Goal: Information Seeking & Learning: Learn about a topic

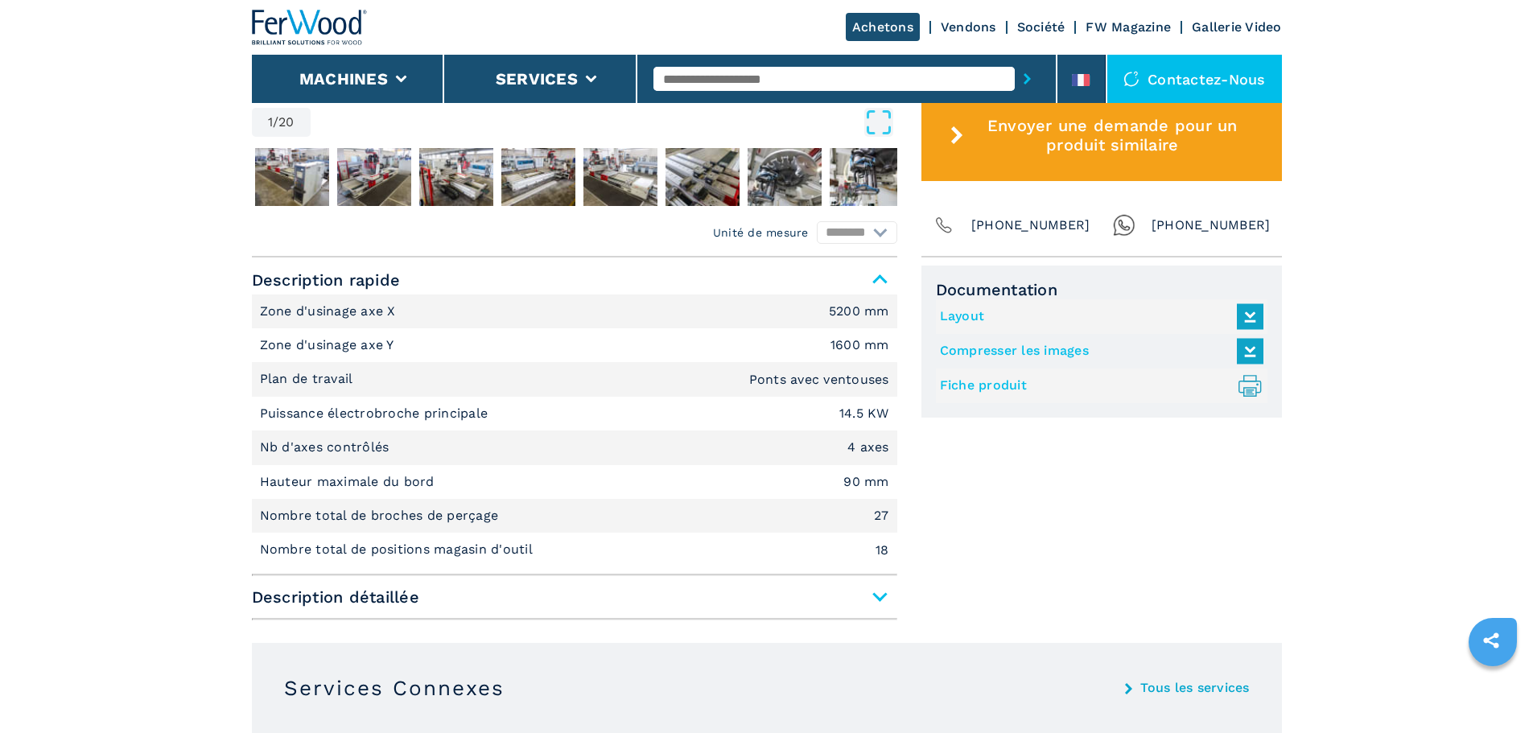
scroll to position [724, 0]
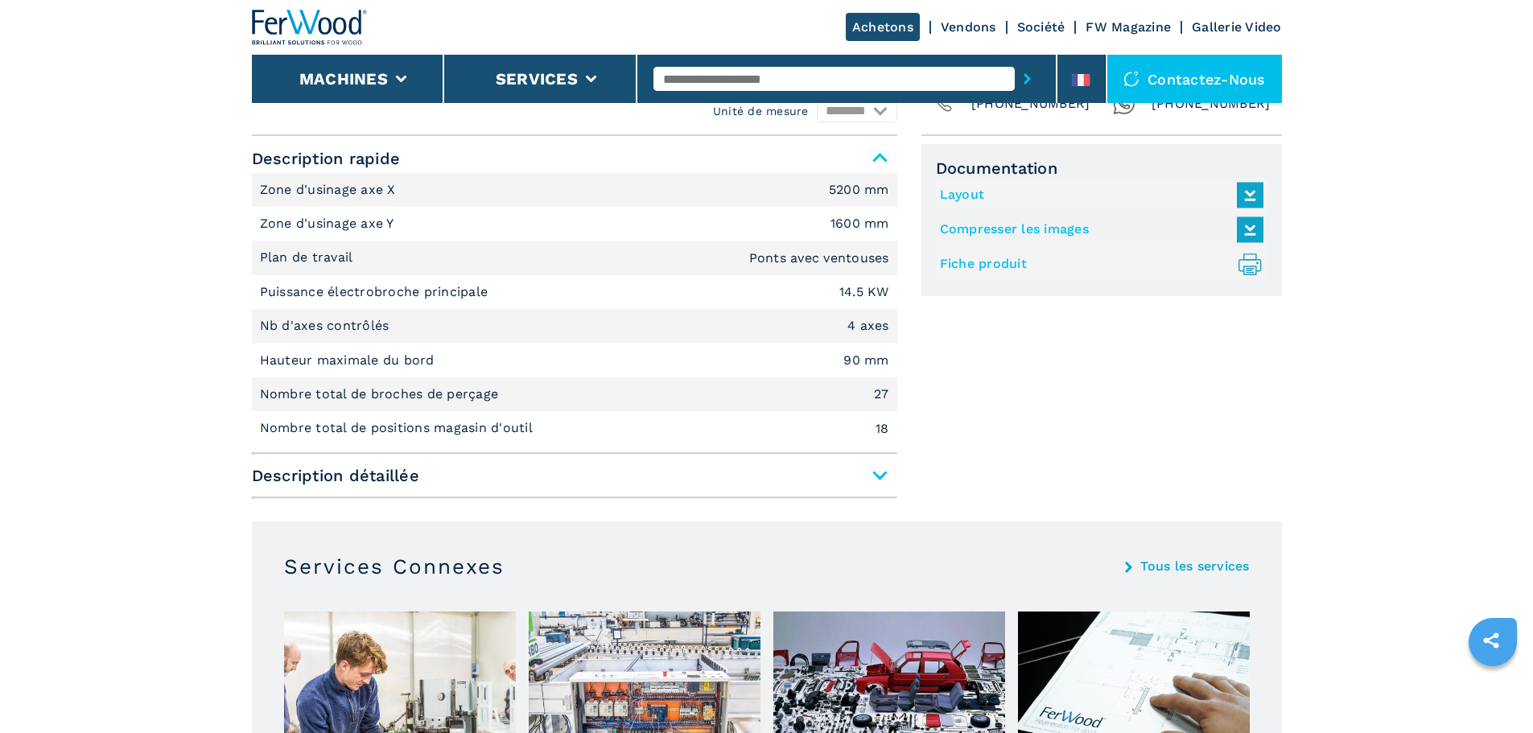
click at [881, 467] on span "Description détaillée" at bounding box center [575, 475] width 646 height 29
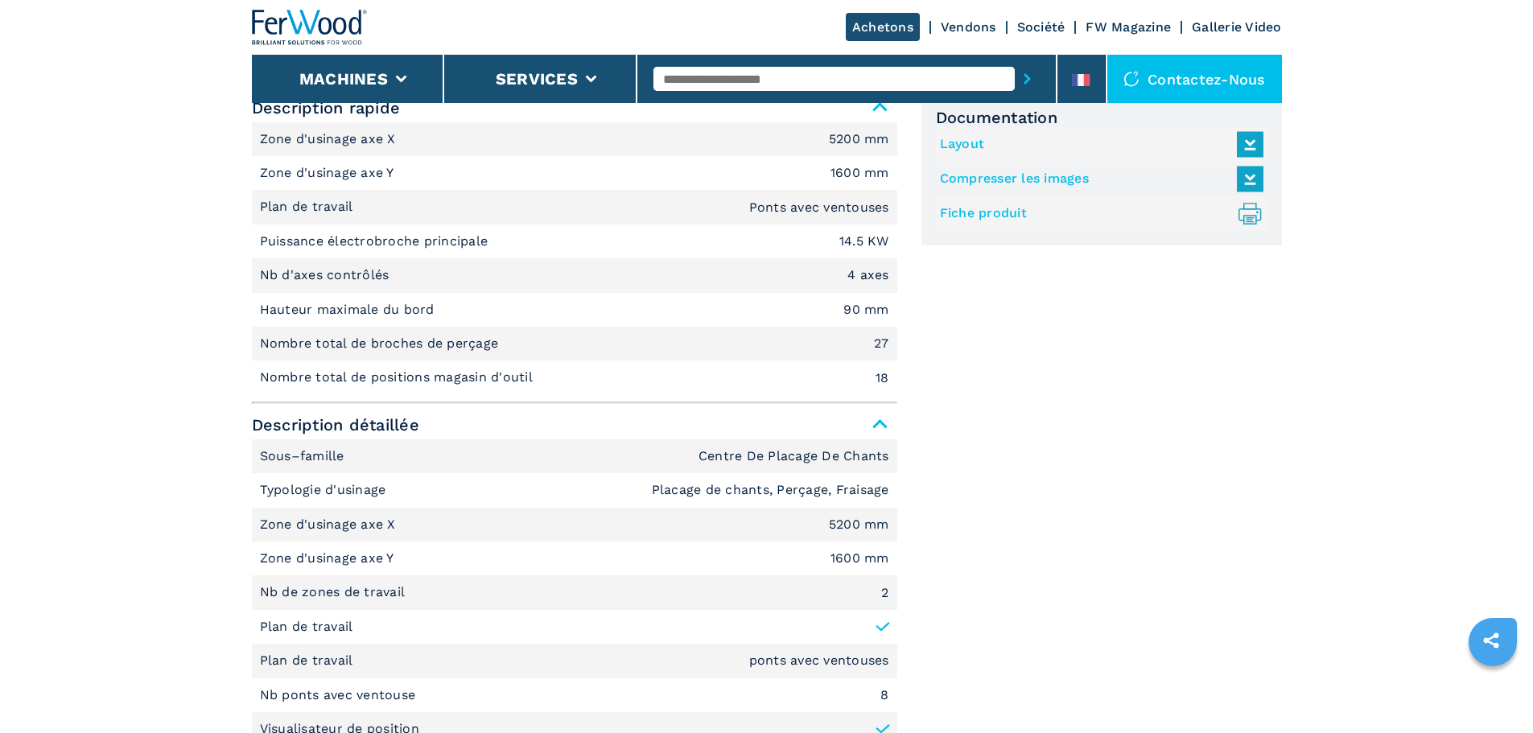
scroll to position [644, 0]
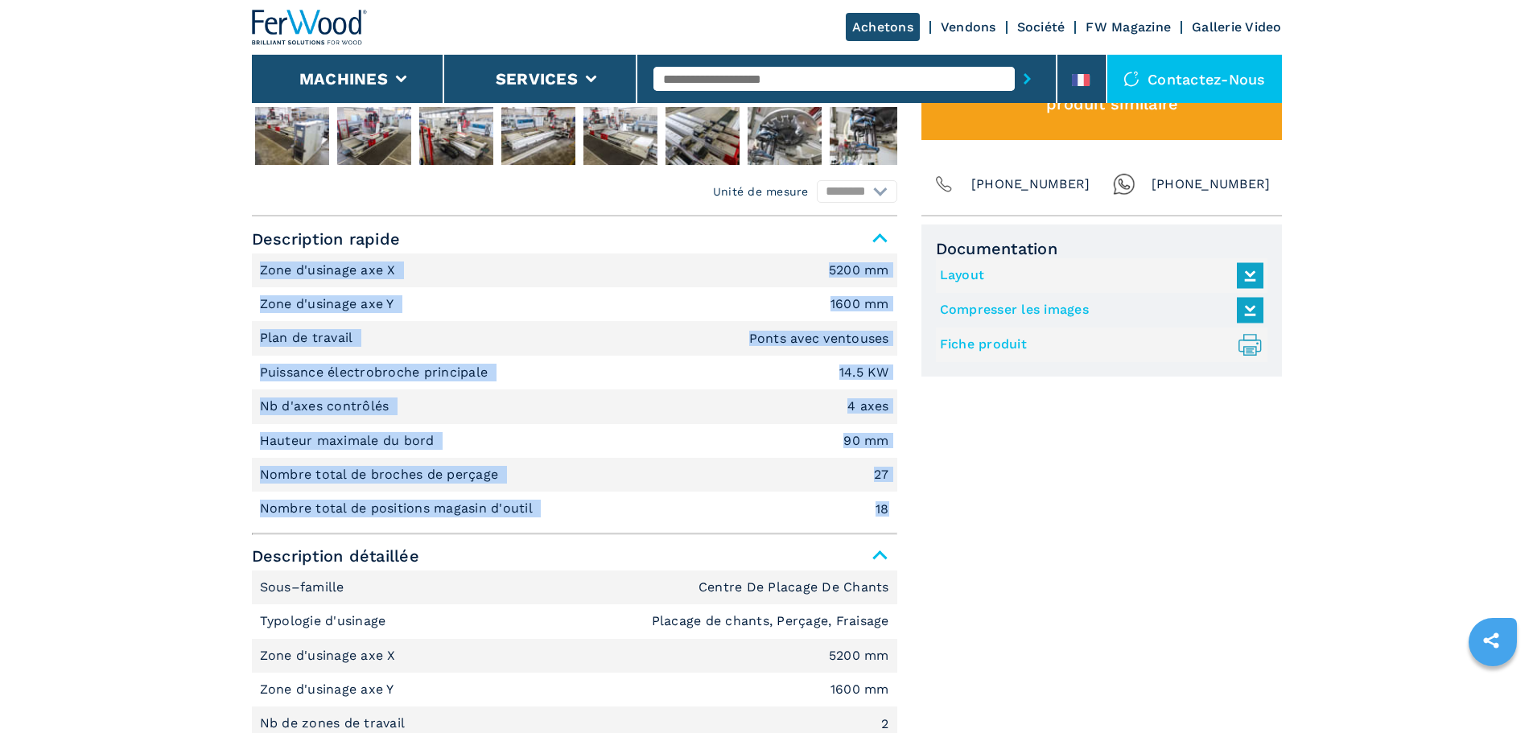
drag, startPoint x: 263, startPoint y: 270, endPoint x: 889, endPoint y: 515, distance: 672.6
click at [889, 515] on ul "Zone d'usinage axe X 5200 mm Zone d'usinage axe Y 1600 mm Plan de travail Ponts…" at bounding box center [575, 390] width 646 height 273
copy ul "Zone d'usinage axe X 5200 mm Zone d'usinage axe Y 1600 mm Plan de travail Ponts…"
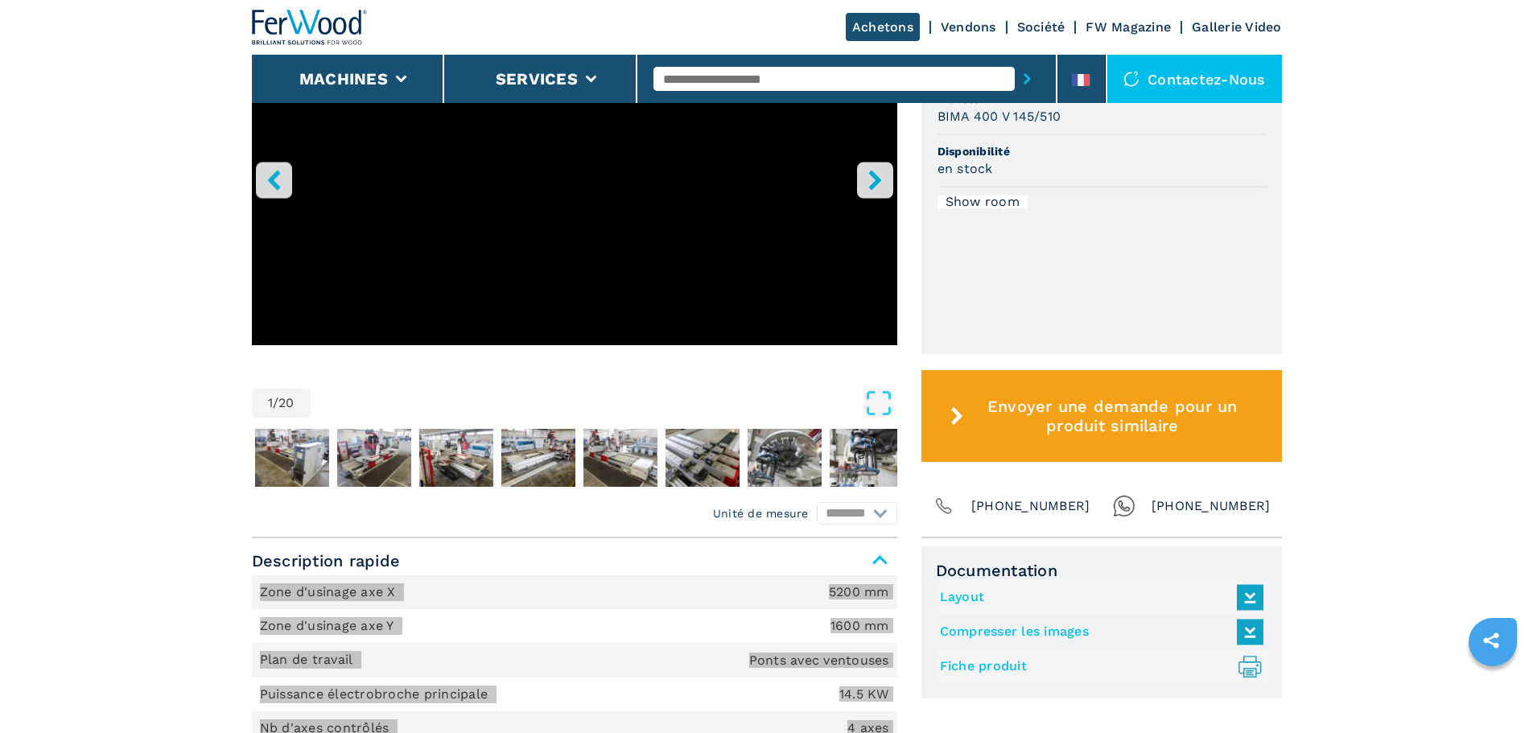
scroll to position [805, 0]
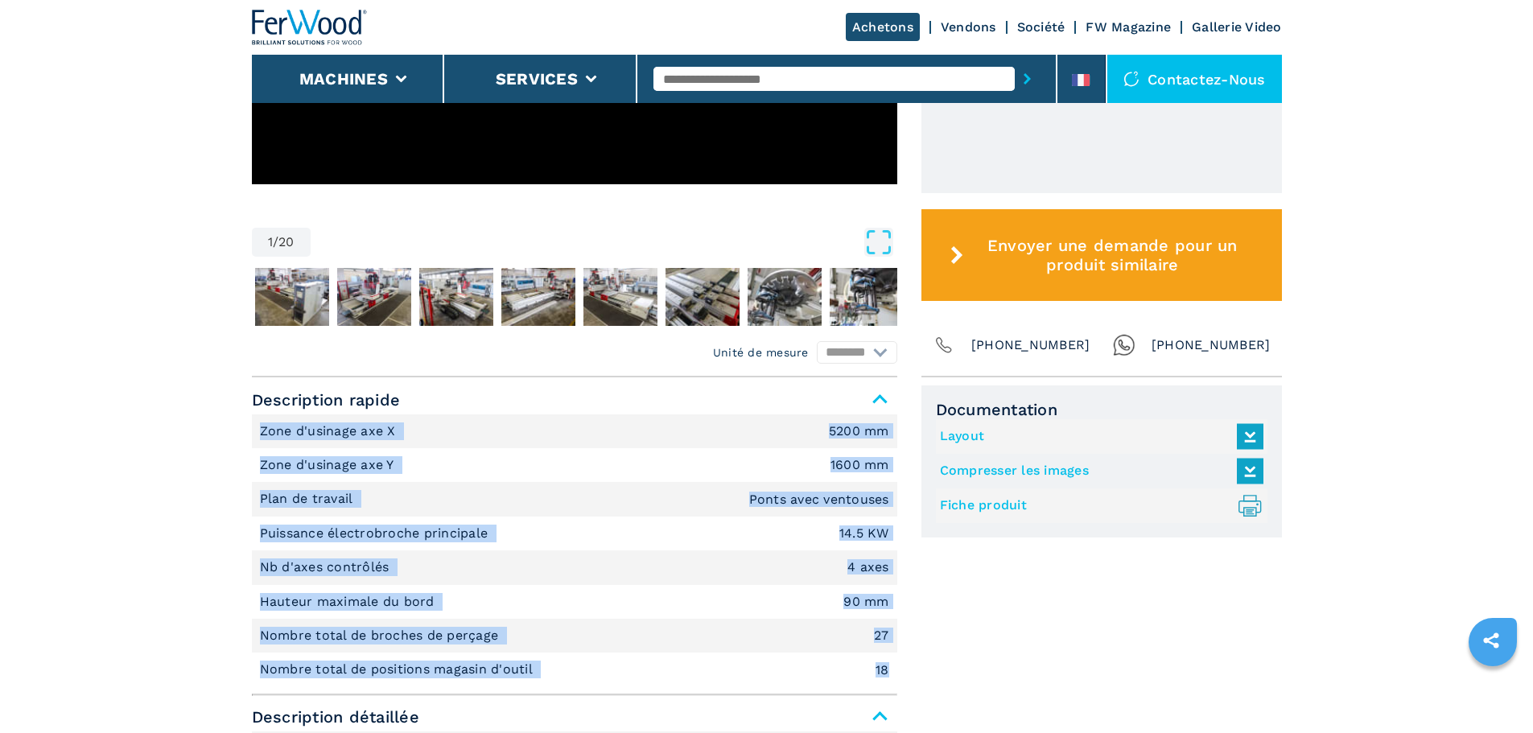
click at [734, 610] on li "Hauteur maximale du bord 90 mm" at bounding box center [575, 602] width 646 height 34
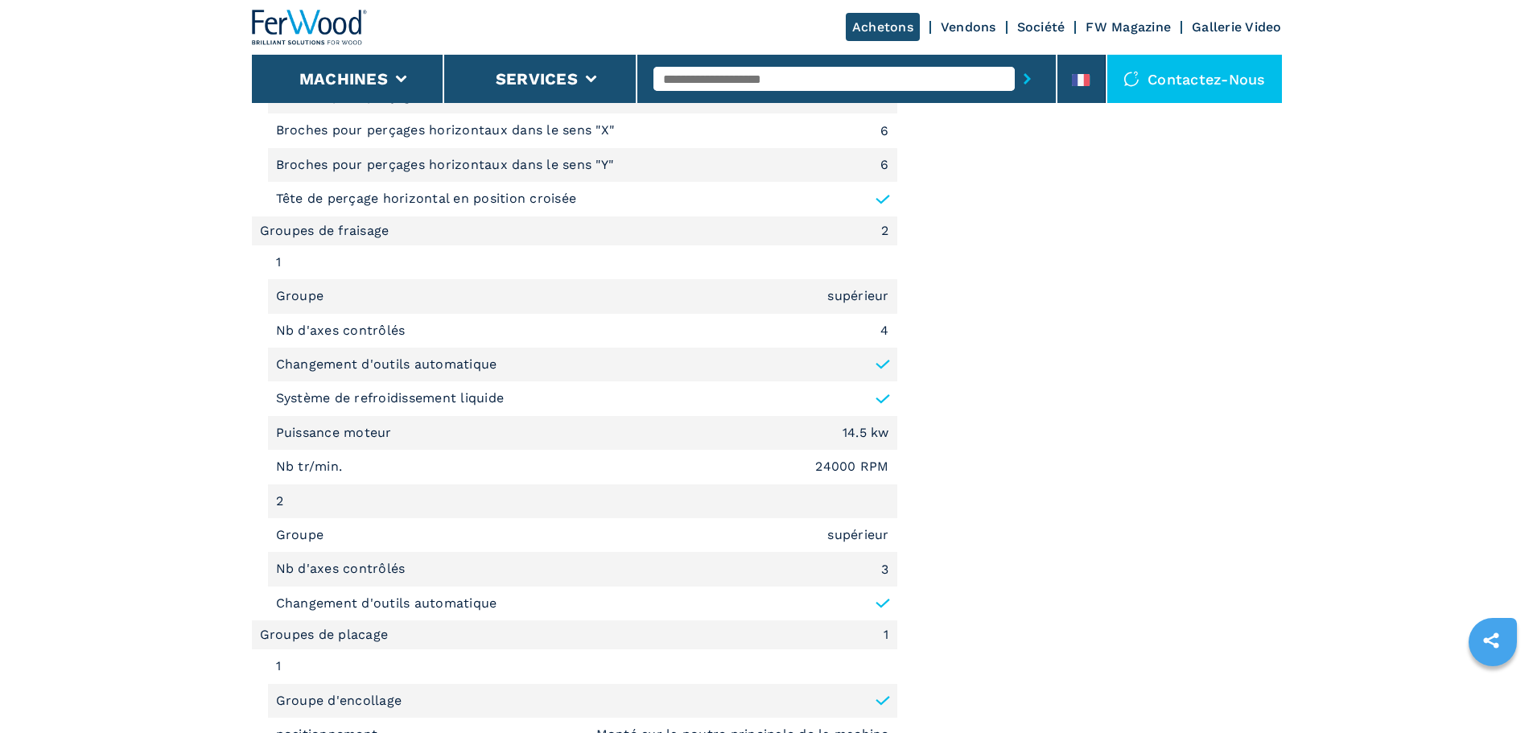
scroll to position [2010, 0]
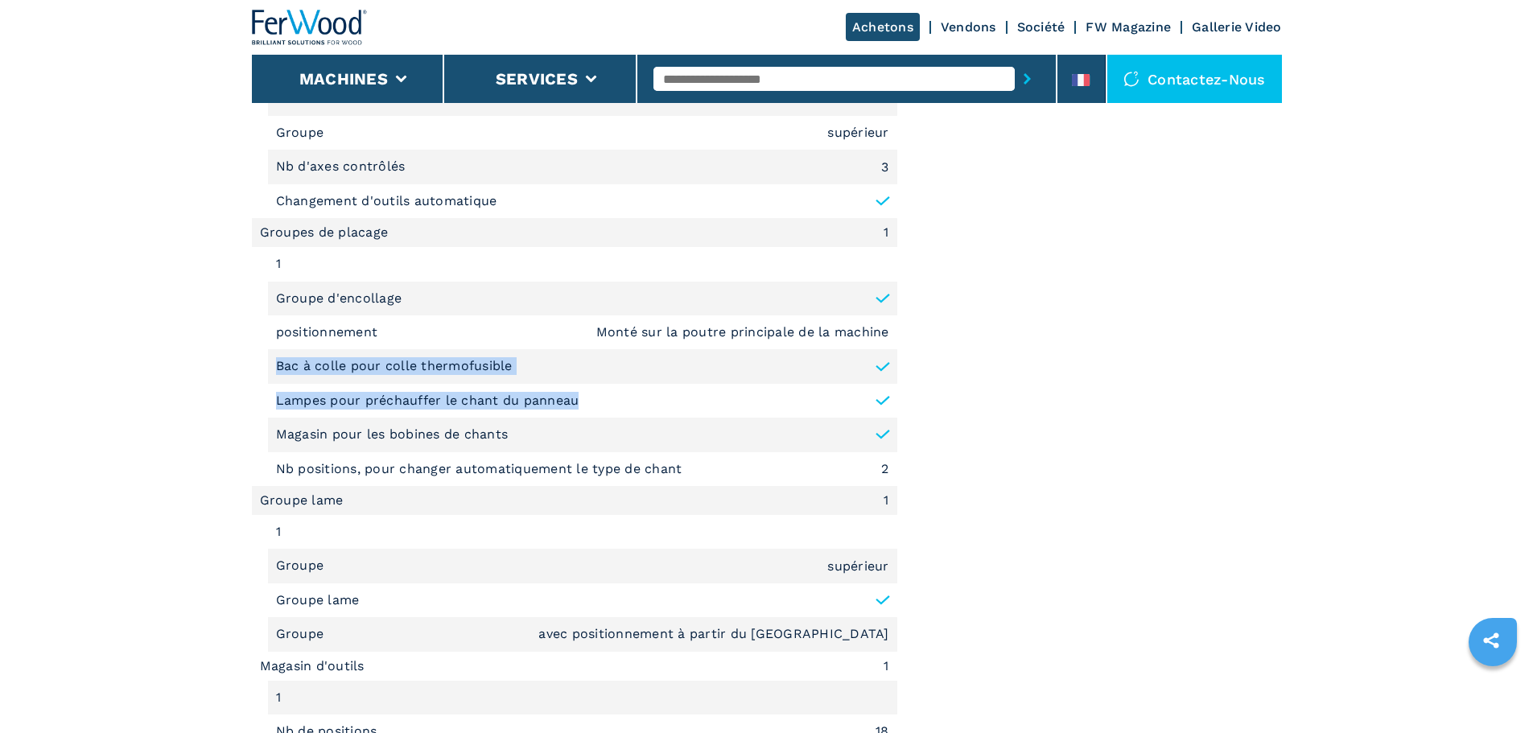
drag, startPoint x: 592, startPoint y: 405, endPoint x: 279, endPoint y: 365, distance: 315.7
drag, startPoint x: 394, startPoint y: 410, endPoint x: 411, endPoint y: 399, distance: 19.2
click at [394, 410] on p "Lampes pour préchauffer le chant du panneau" at bounding box center [427, 401] width 303 height 18
drag, startPoint x: 550, startPoint y: 363, endPoint x: 277, endPoint y: 364, distance: 272.9
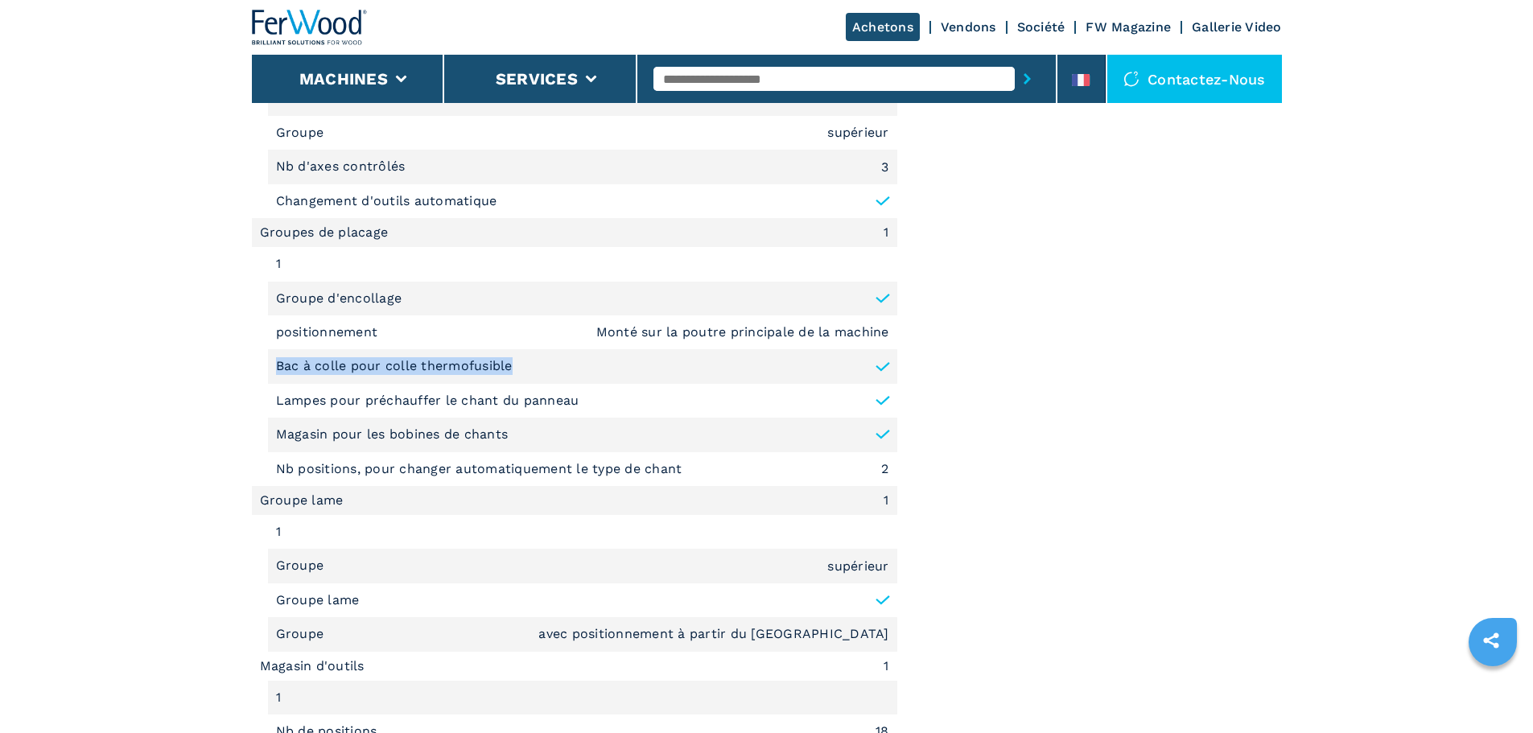
click at [277, 364] on li "Bac à colle pour colle thermofusible" at bounding box center [582, 366] width 629 height 34
copy p "Bac à colle pour colle thermofusible"
drag, startPoint x: 517, startPoint y: 432, endPoint x: 288, endPoint y: 433, distance: 228.6
click at [288, 433] on li "Magasin pour les bobines de chants" at bounding box center [582, 435] width 629 height 34
click at [587, 412] on li "Lampes pour préchauffer le chant du panneau" at bounding box center [582, 401] width 629 height 34
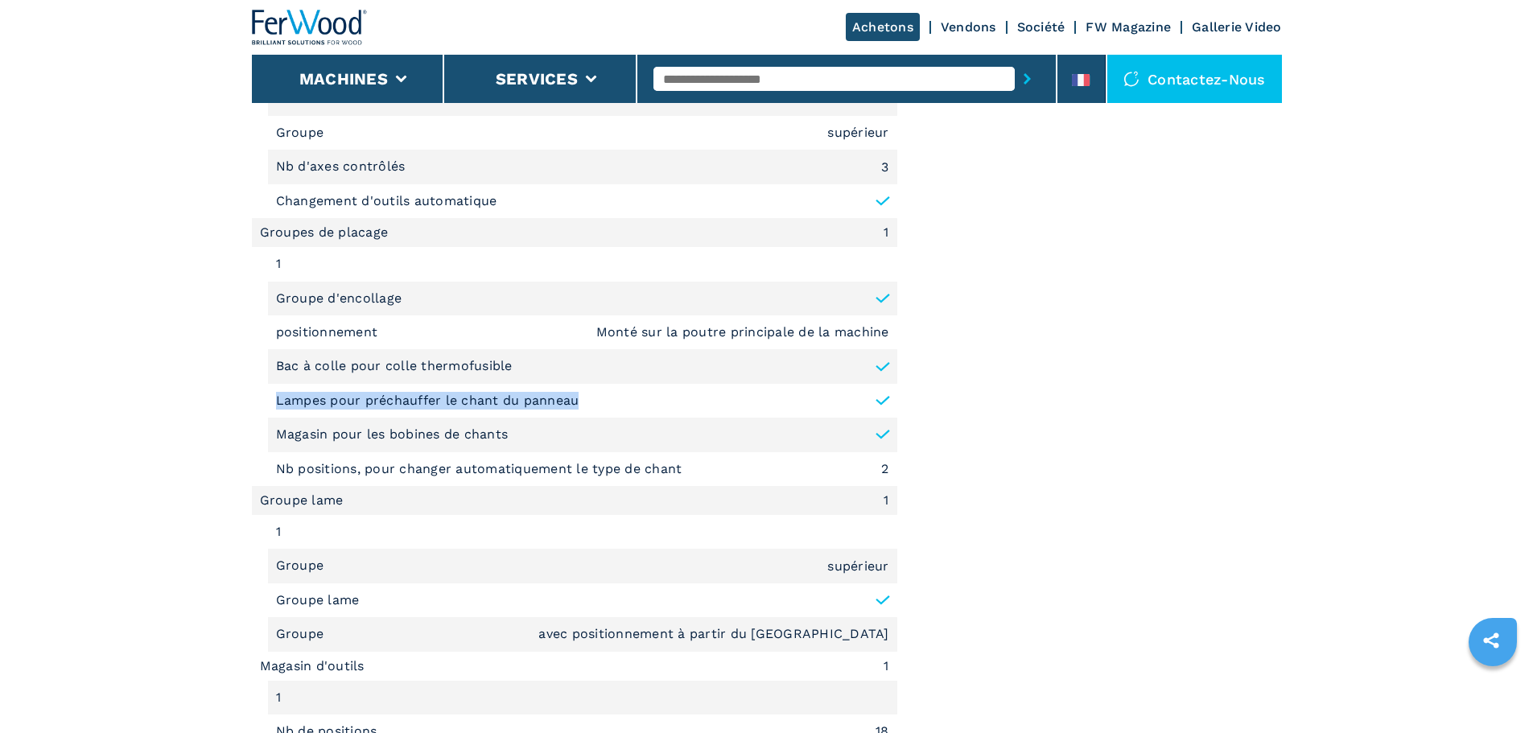
drag, startPoint x: 598, startPoint y: 402, endPoint x: 278, endPoint y: 401, distance: 319.5
click at [278, 401] on li "Lampes pour préchauffer le chant du panneau" at bounding box center [582, 401] width 629 height 34
copy p "Lampes pour préchauffer le chant du panneau"
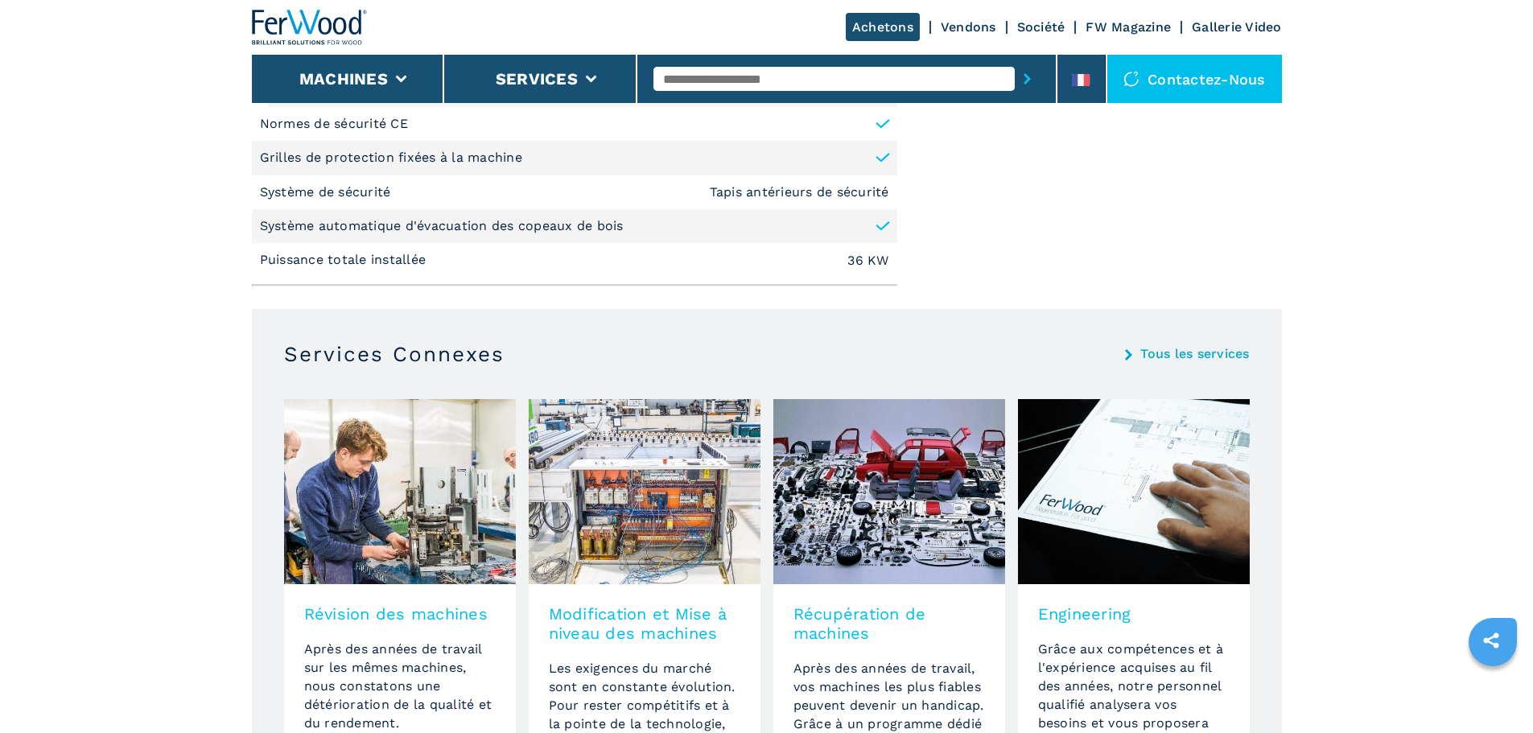
scroll to position [2815, 0]
